Goal: Navigation & Orientation: Understand site structure

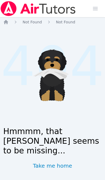
click at [9, 20] on ol "Home Not Found Not Found" at bounding box center [39, 21] width 72 height 5
click at [8, 24] on icon "Breadcrumb" at bounding box center [5, 21] width 5 height 5
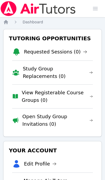
click at [81, 50] on link "Requested Sessions (0)" at bounding box center [55, 52] width 63 height 8
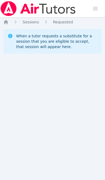
click at [8, 24] on icon "Breadcrumb" at bounding box center [5, 21] width 5 height 5
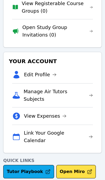
scroll to position [89, 0]
click at [78, 94] on link "Manage Air Tutors Subjects" at bounding box center [58, 95] width 69 height 15
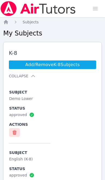
click at [7, 22] on icon "Breadcrumb" at bounding box center [6, 22] width 4 height 4
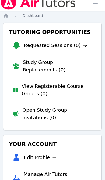
scroll to position [6, 0]
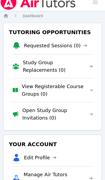
click at [80, 111] on link "Open Study Group Invitations (0)" at bounding box center [57, 114] width 71 height 15
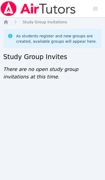
click at [8, 20] on icon "Breadcrumb" at bounding box center [5, 21] width 5 height 5
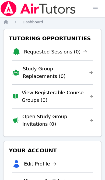
click at [10, 10] on img at bounding box center [38, 8] width 76 height 15
click at [95, 9] on span "button" at bounding box center [95, 9] width 12 height 12
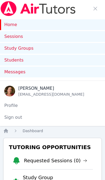
click at [68, 23] on link "Home" at bounding box center [52, 24] width 105 height 11
click at [11, 26] on link "Home" at bounding box center [52, 24] width 105 height 11
